Goal: Check status

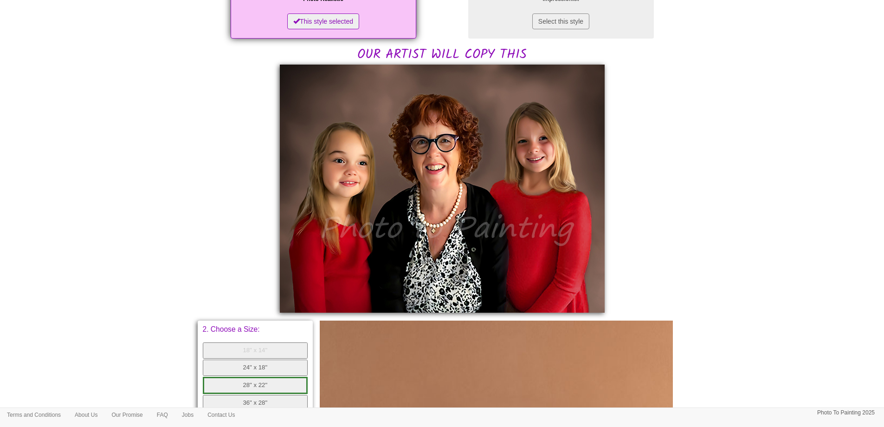
scroll to position [186, 0]
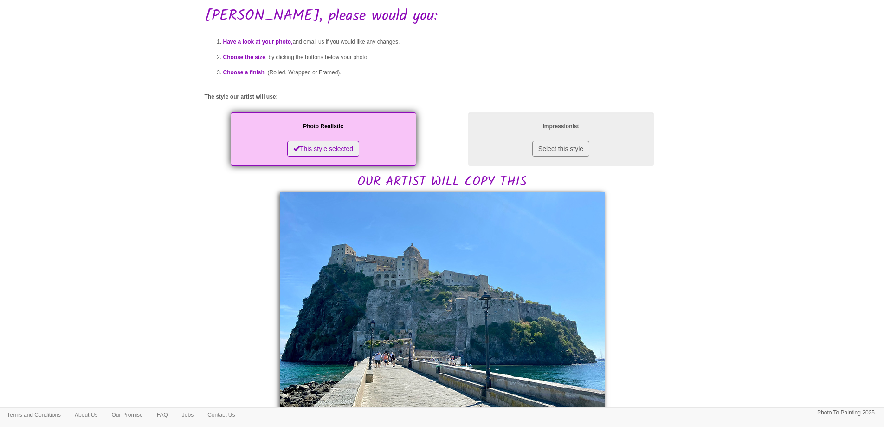
scroll to position [93, 0]
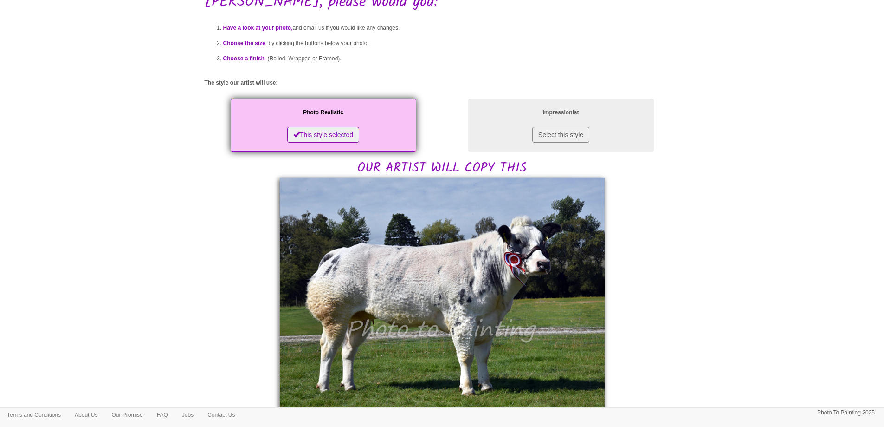
scroll to position [93, 0]
